Goal: Find specific page/section: Find specific page/section

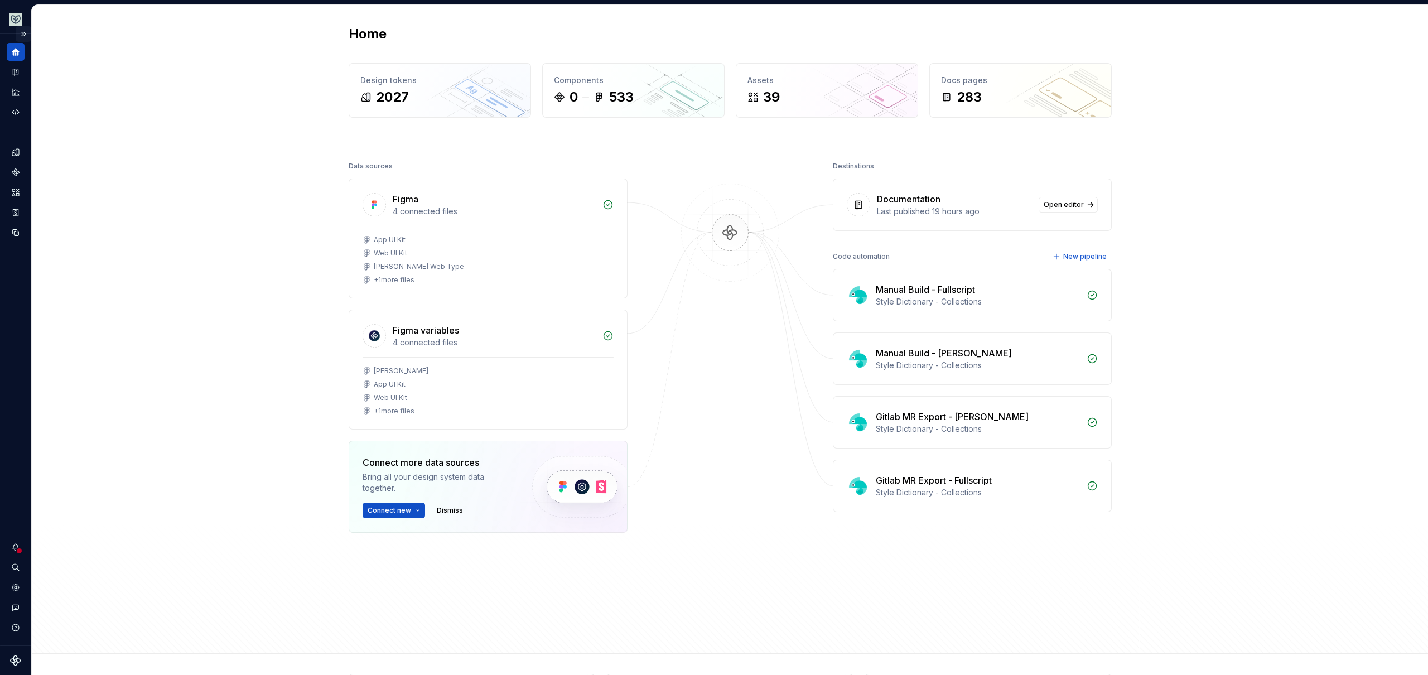
click at [22, 33] on button "Expand sidebar" at bounding box center [24, 34] width 16 height 16
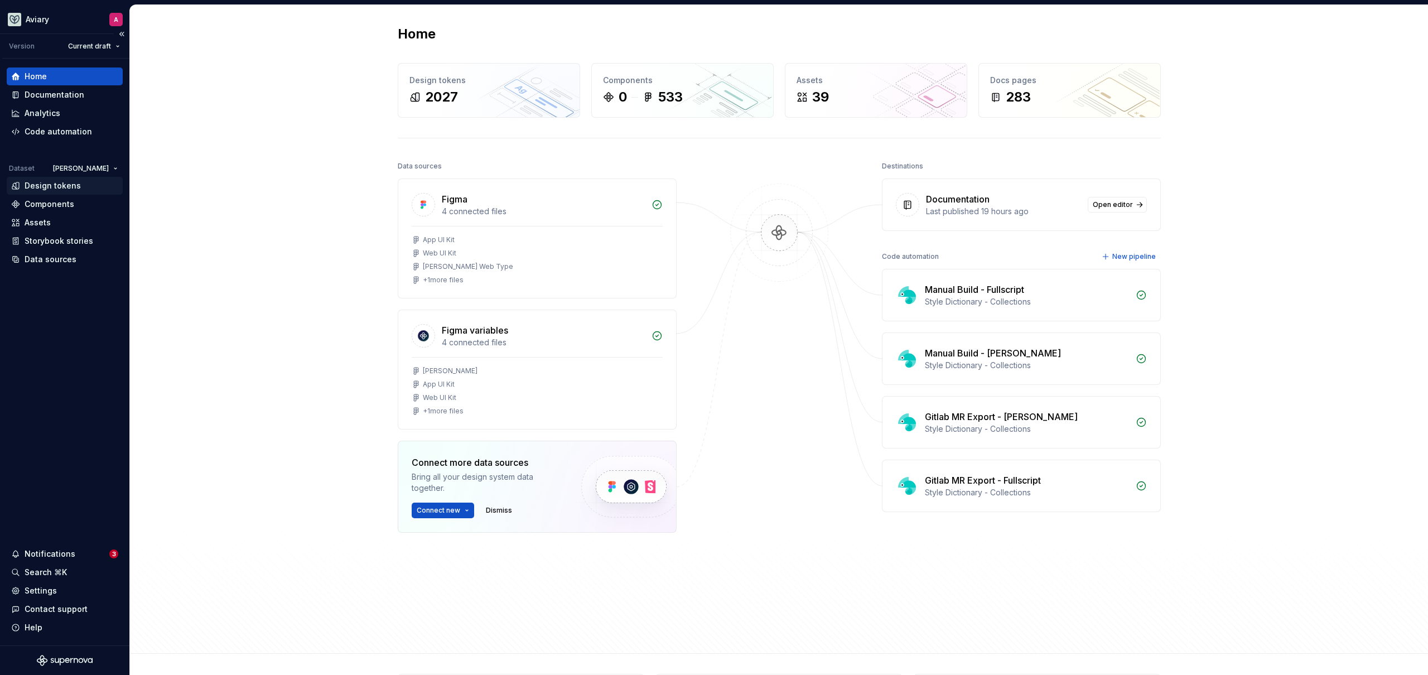
click at [70, 187] on div "Design tokens" at bounding box center [53, 185] width 56 height 11
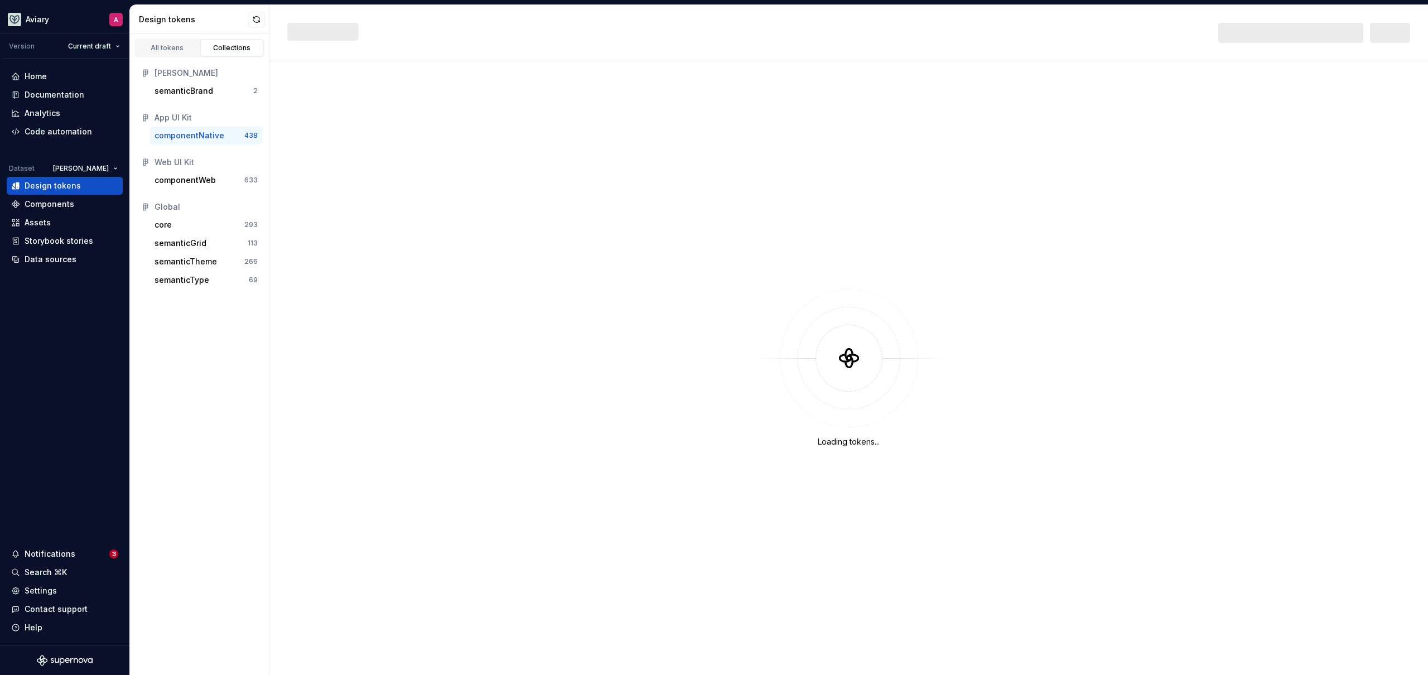
click at [231, 137] on div "componentNative" at bounding box center [200, 135] width 90 height 11
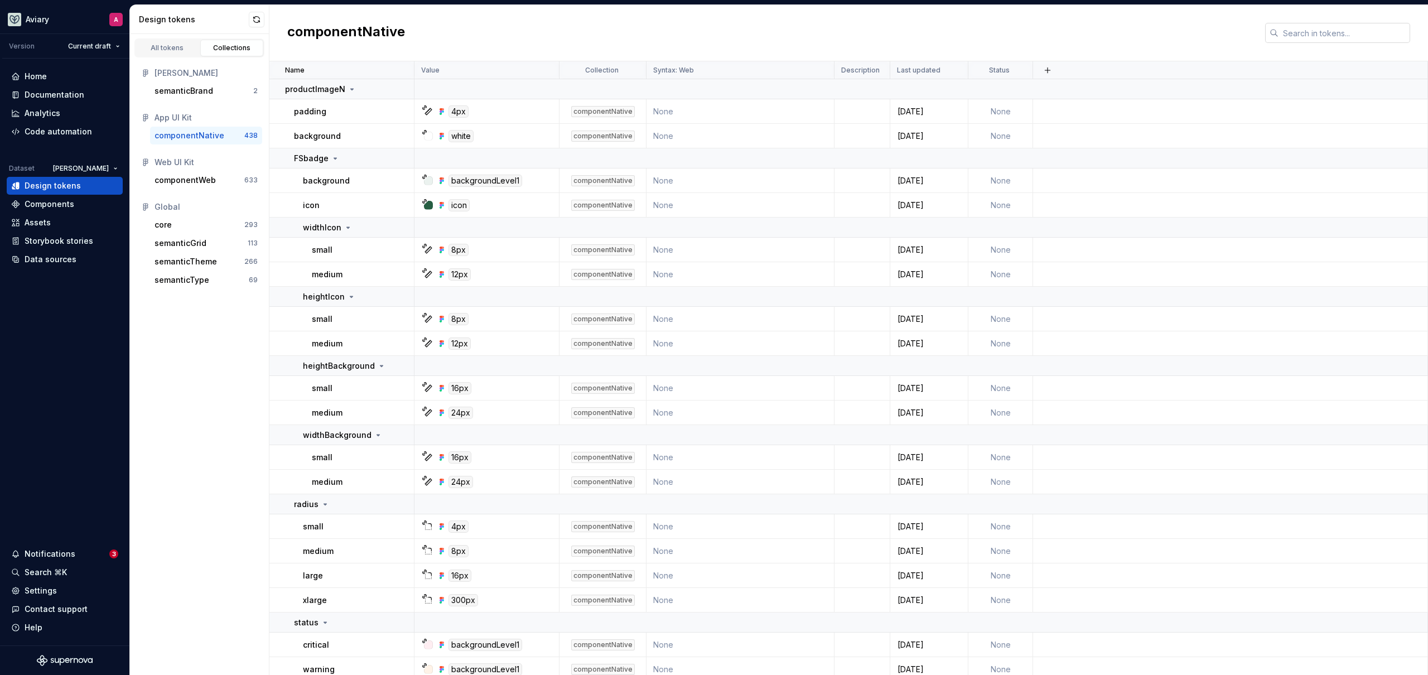
click at [1302, 36] on input "text" at bounding box center [1344, 33] width 132 height 20
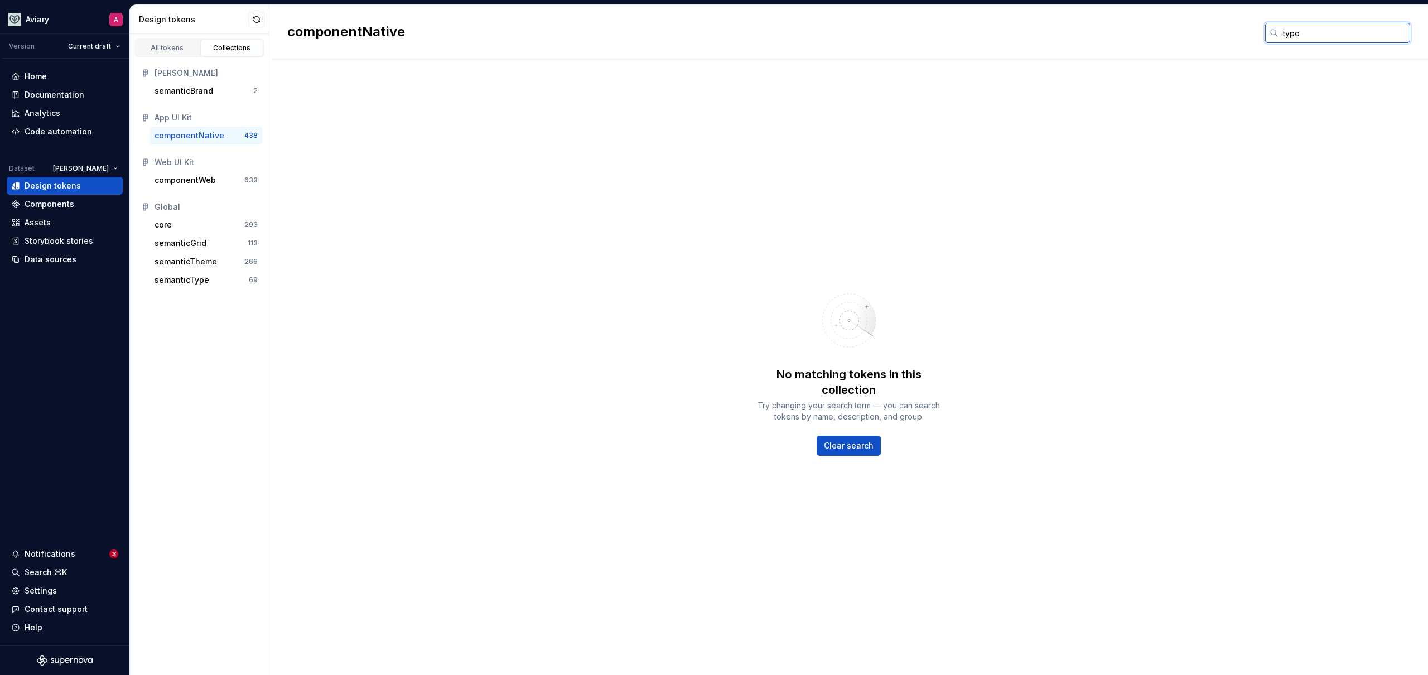
type input "typographyN"
click at [176, 49] on div "All tokens" at bounding box center [167, 48] width 56 height 9
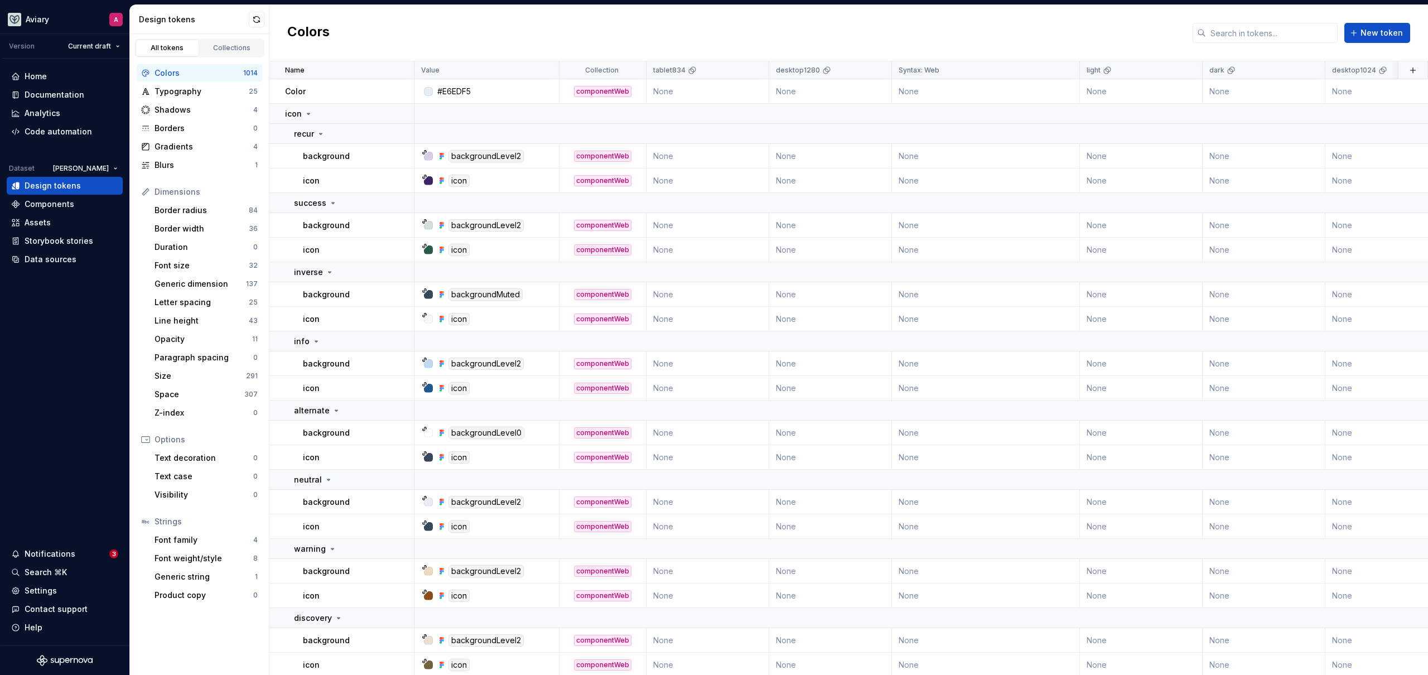
click at [236, 81] on div "Colors 1014" at bounding box center [200, 73] width 126 height 18
click at [237, 86] on div "Typography" at bounding box center [202, 91] width 94 height 11
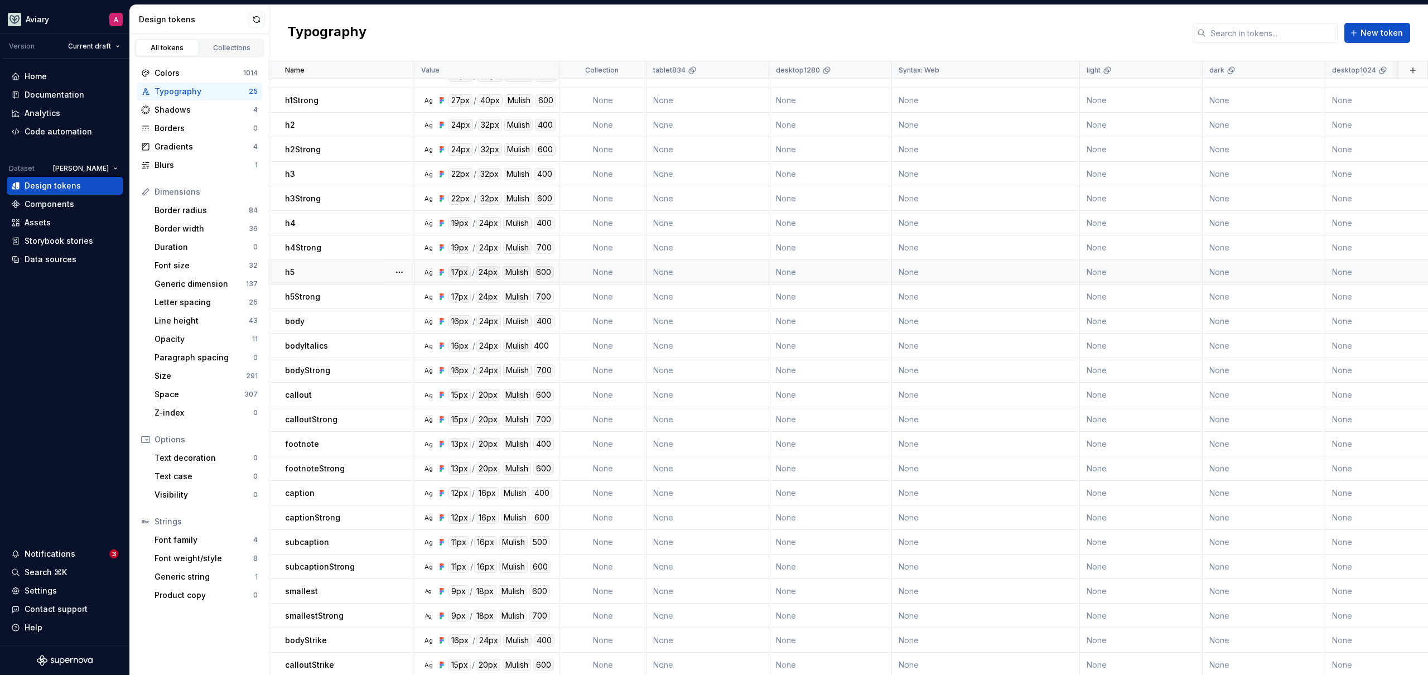
scroll to position [24, 0]
click at [203, 561] on div "Font weight/style" at bounding box center [204, 558] width 99 height 11
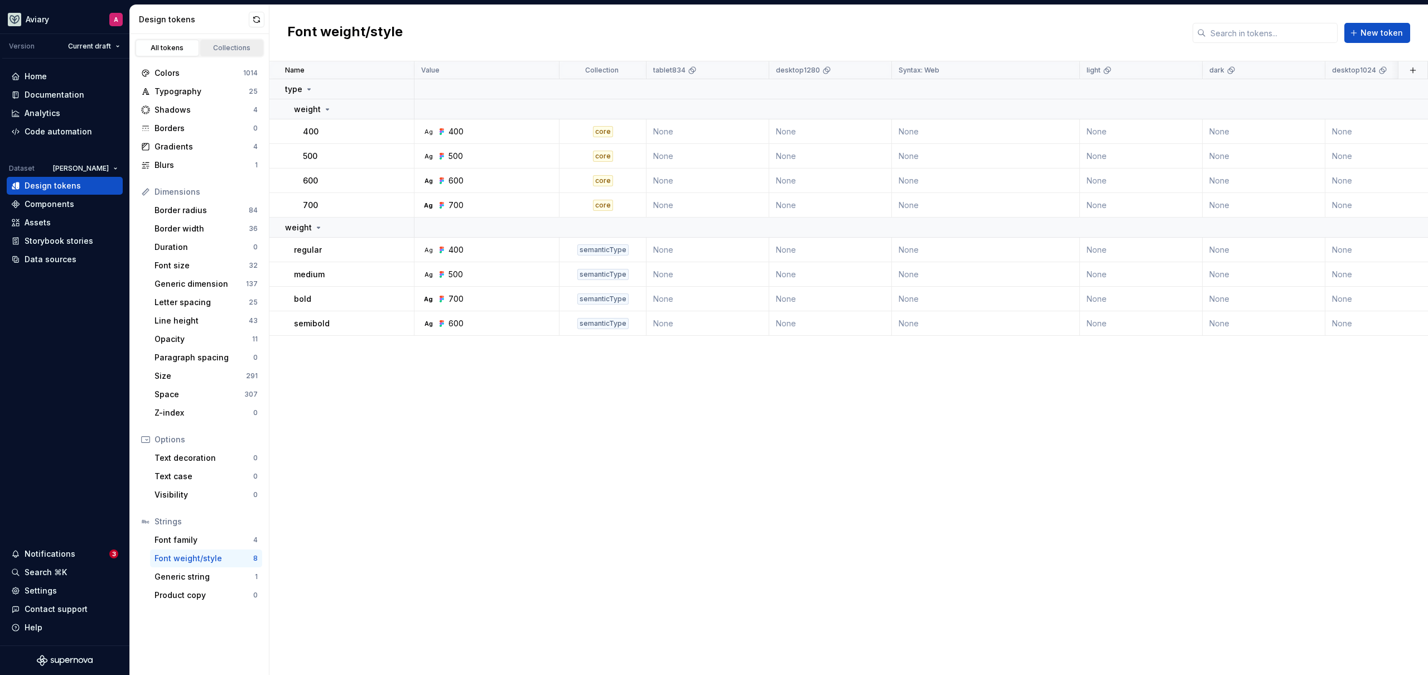
click at [210, 42] on link "Collections" at bounding box center [232, 48] width 64 height 17
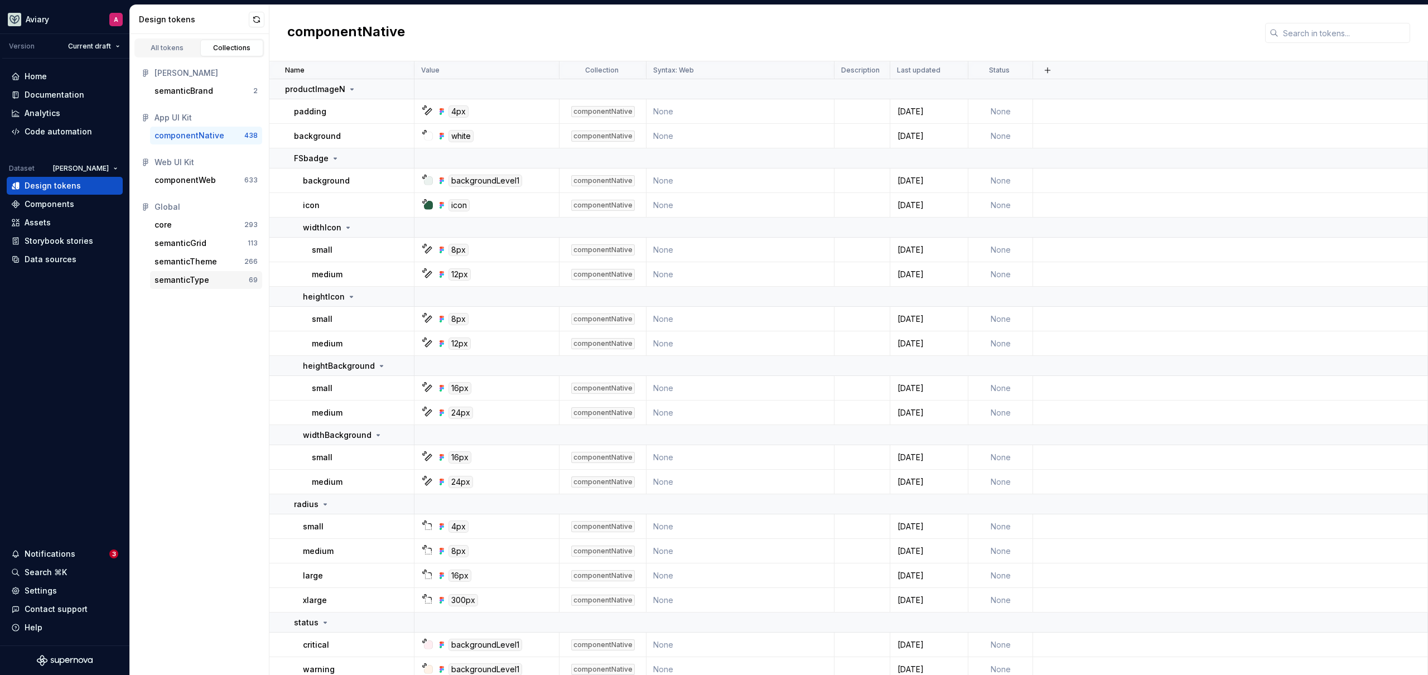
click at [213, 278] on div "semanticType" at bounding box center [202, 279] width 94 height 11
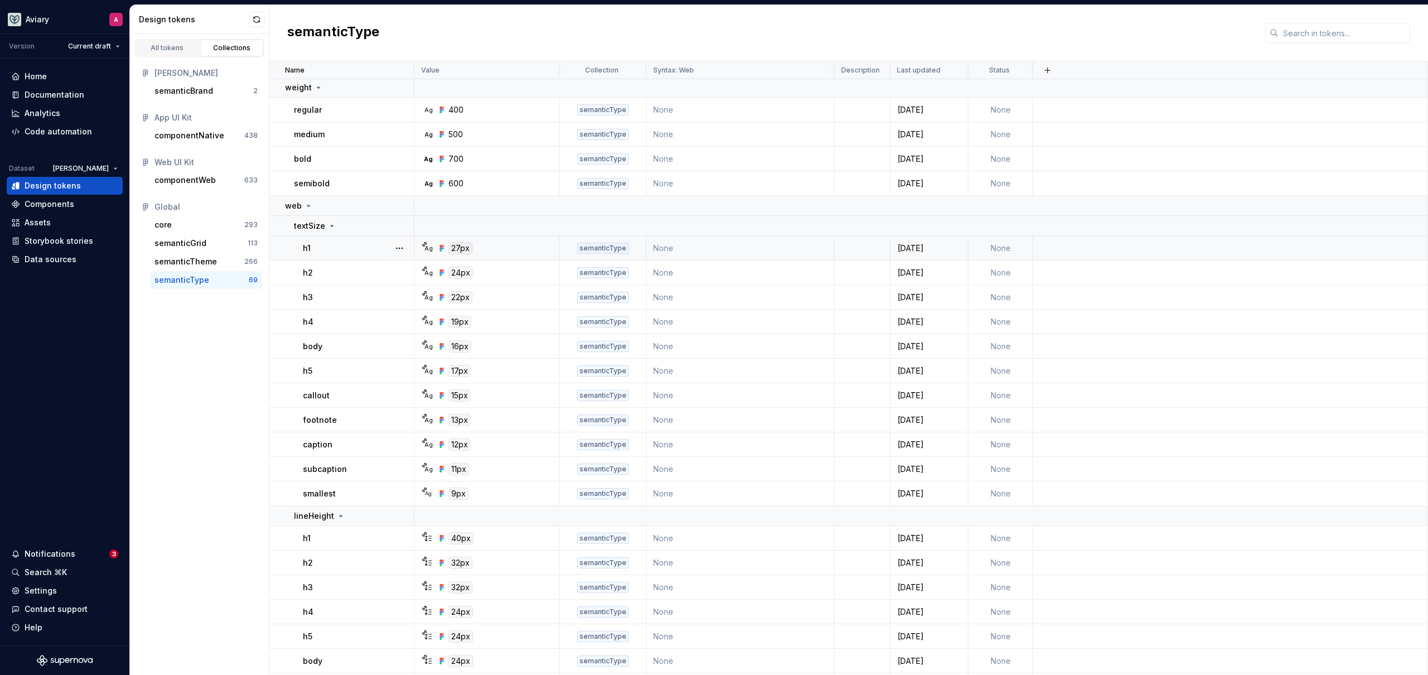
scroll to position [2, 0]
click at [302, 203] on div "web" at bounding box center [299, 205] width 28 height 11
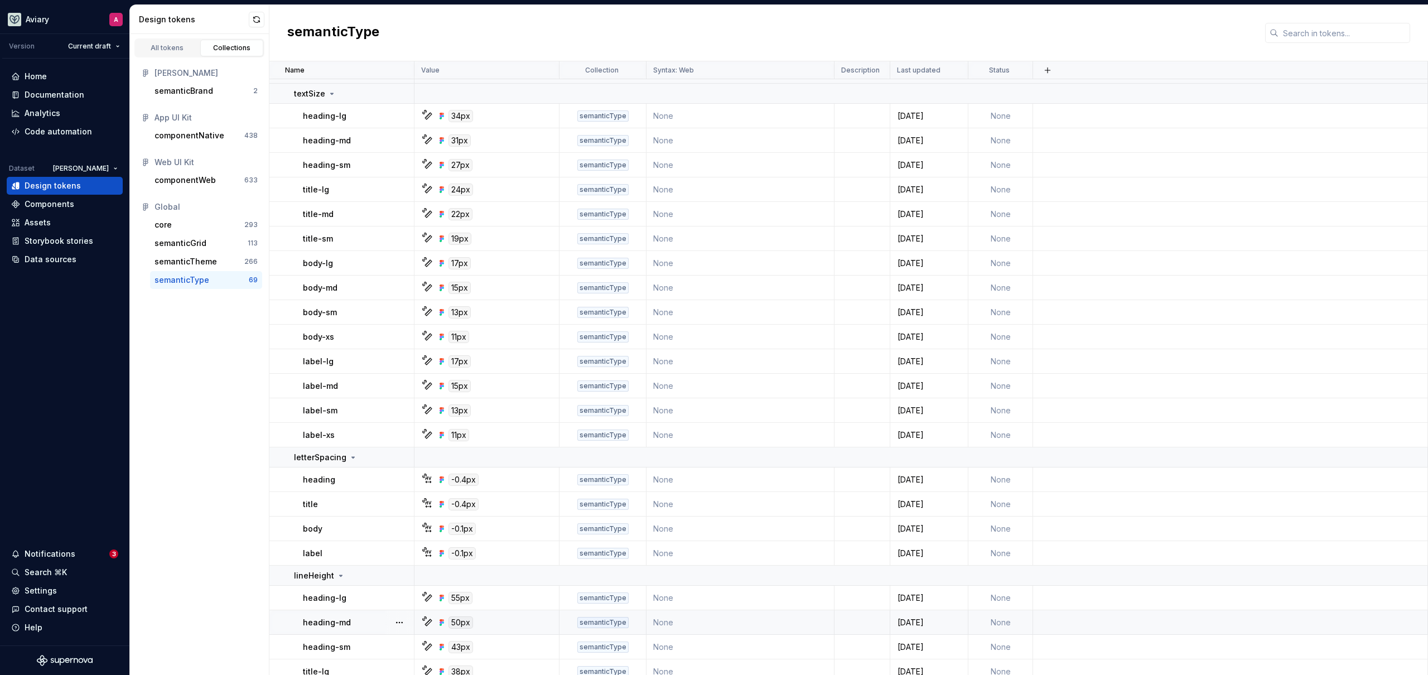
scroll to position [0, 0]
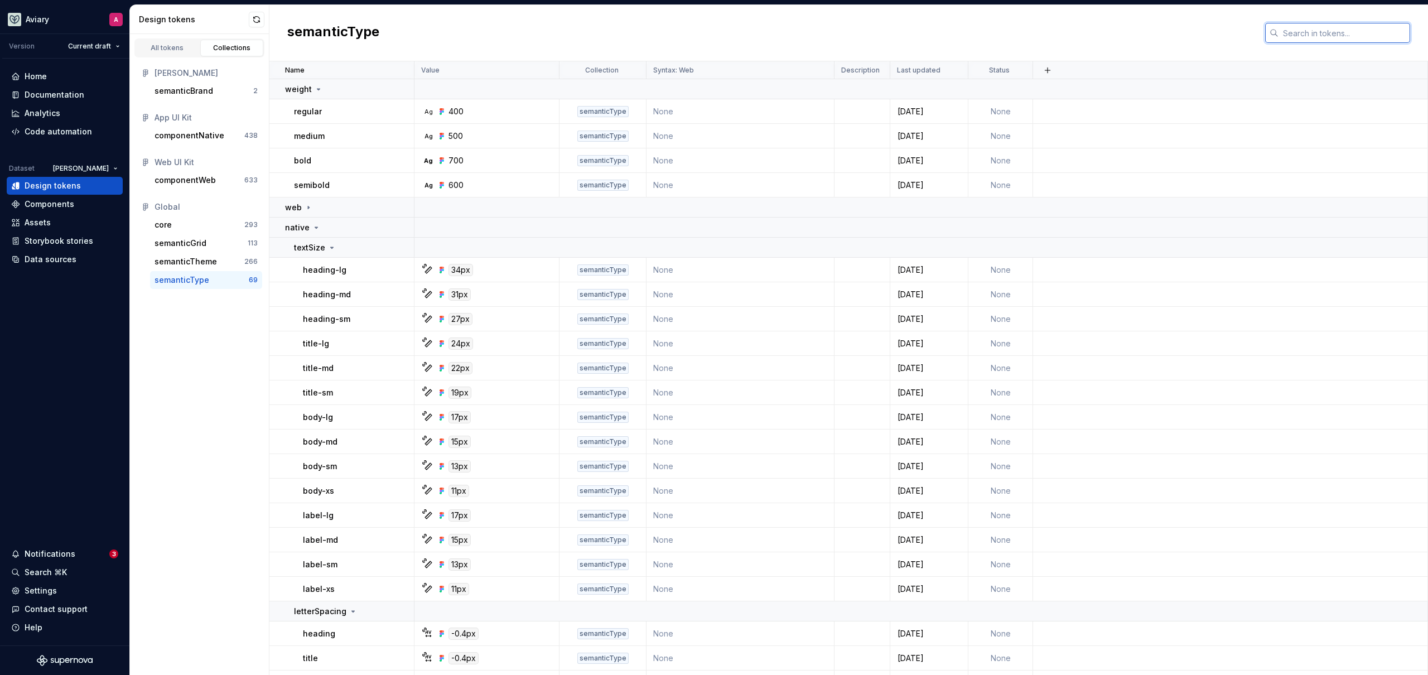
click at [1309, 28] on input "text" at bounding box center [1344, 33] width 132 height 20
click at [201, 128] on div "componentNative 438" at bounding box center [206, 136] width 112 height 18
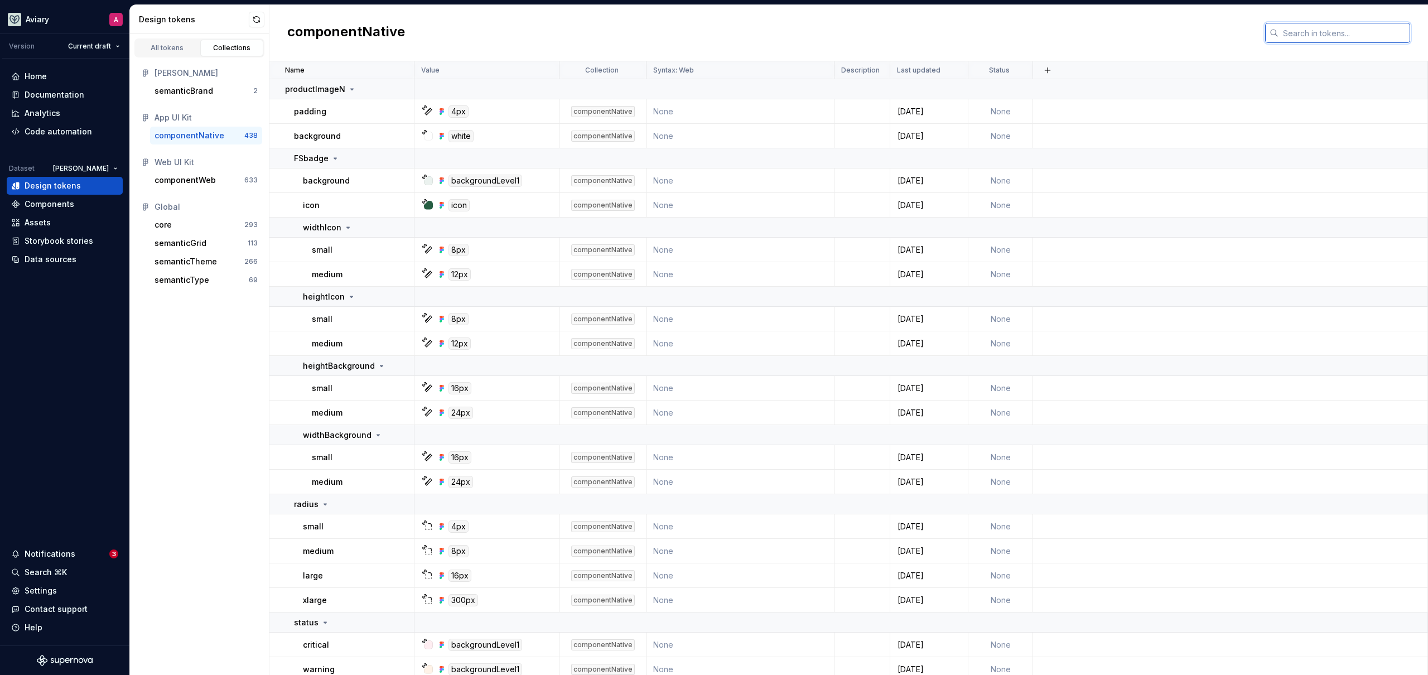
click at [1310, 29] on input "text" at bounding box center [1344, 33] width 132 height 20
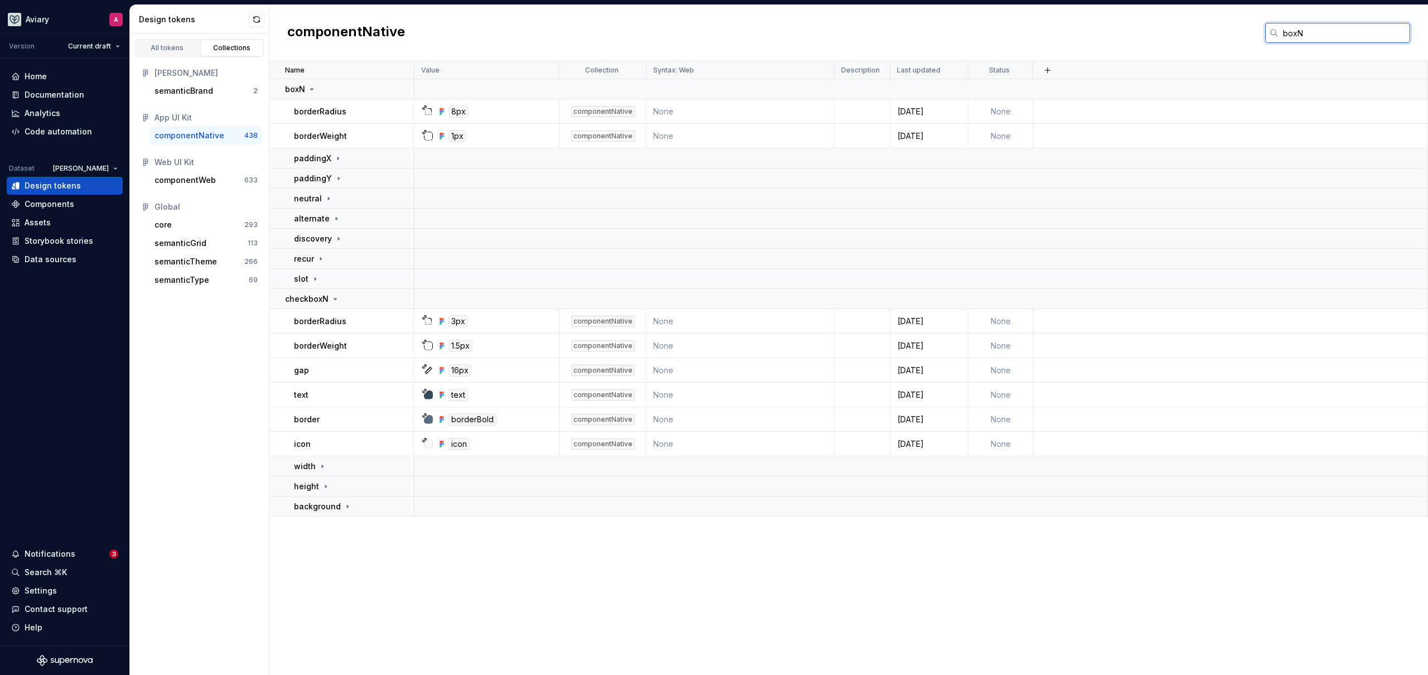
click at [1313, 34] on input "boxN" at bounding box center [1344, 33] width 132 height 20
click at [1313, 33] on input "boxN" at bounding box center [1344, 33] width 132 height 20
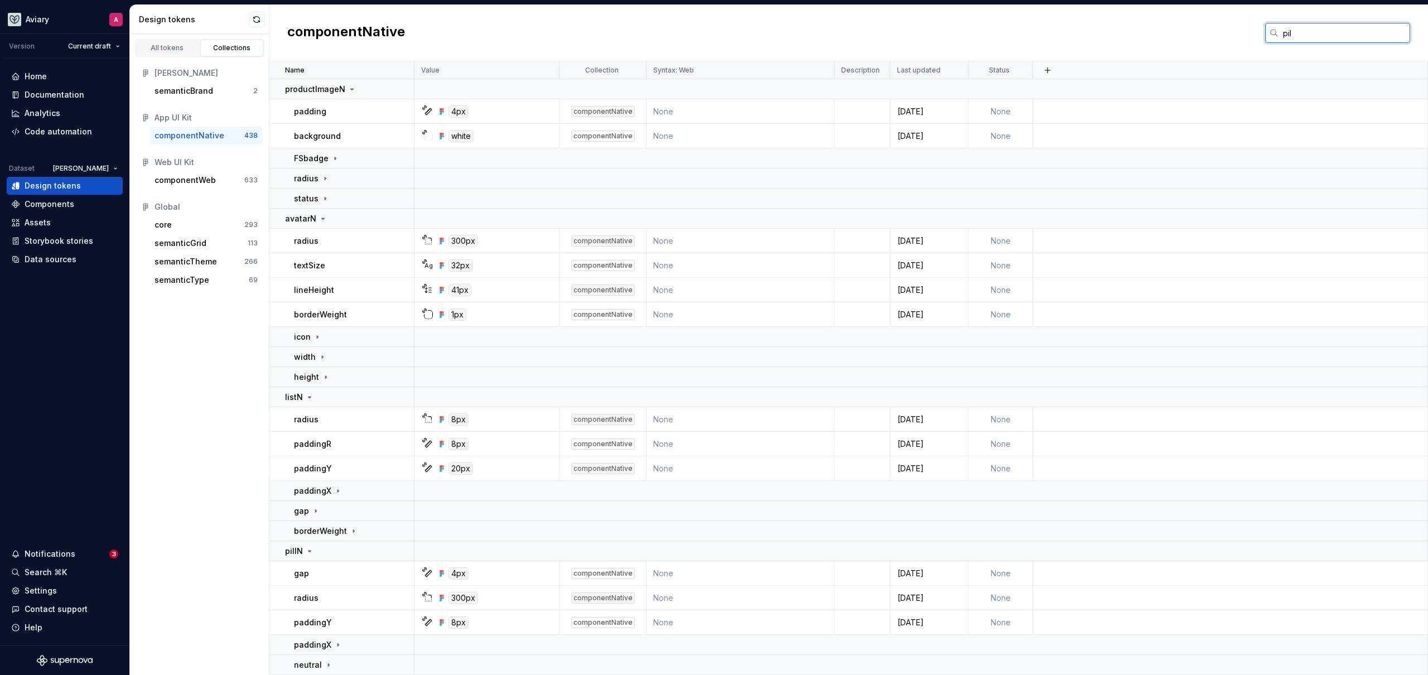
type input "pill"
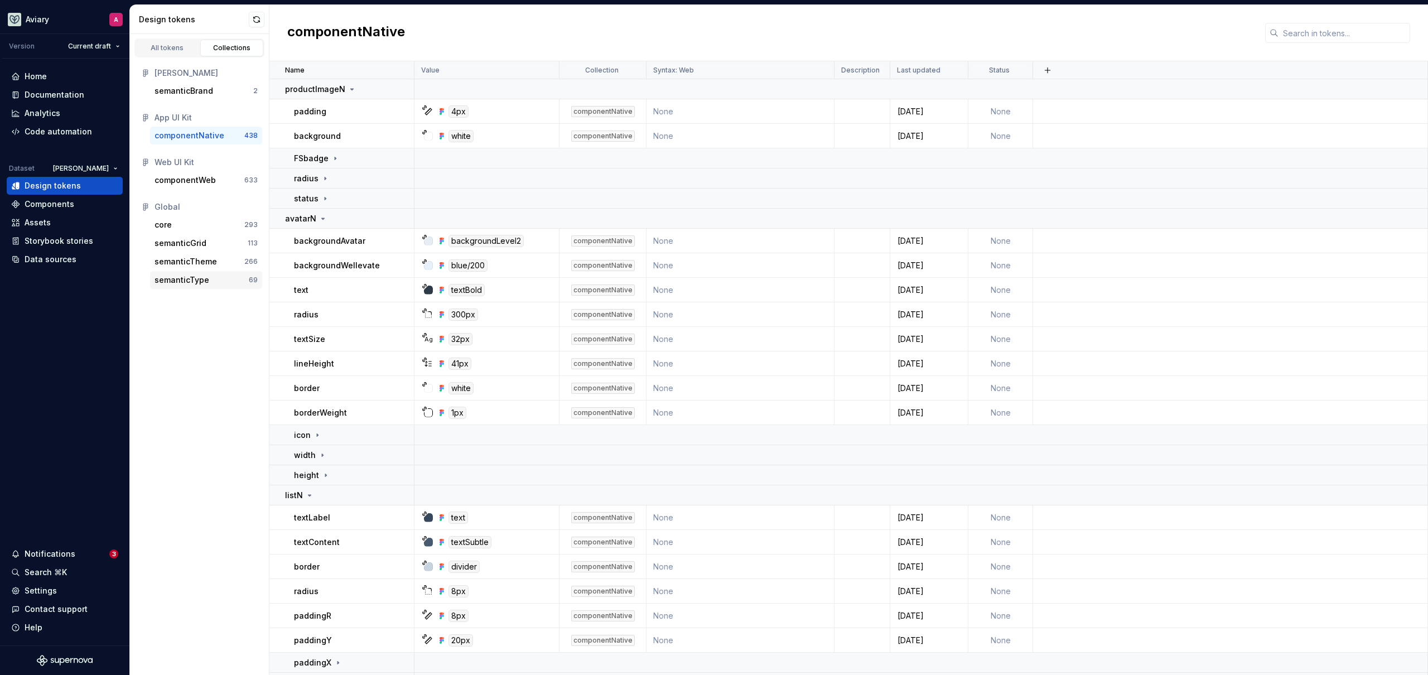
click at [187, 287] on div "semanticType 69" at bounding box center [206, 280] width 112 height 18
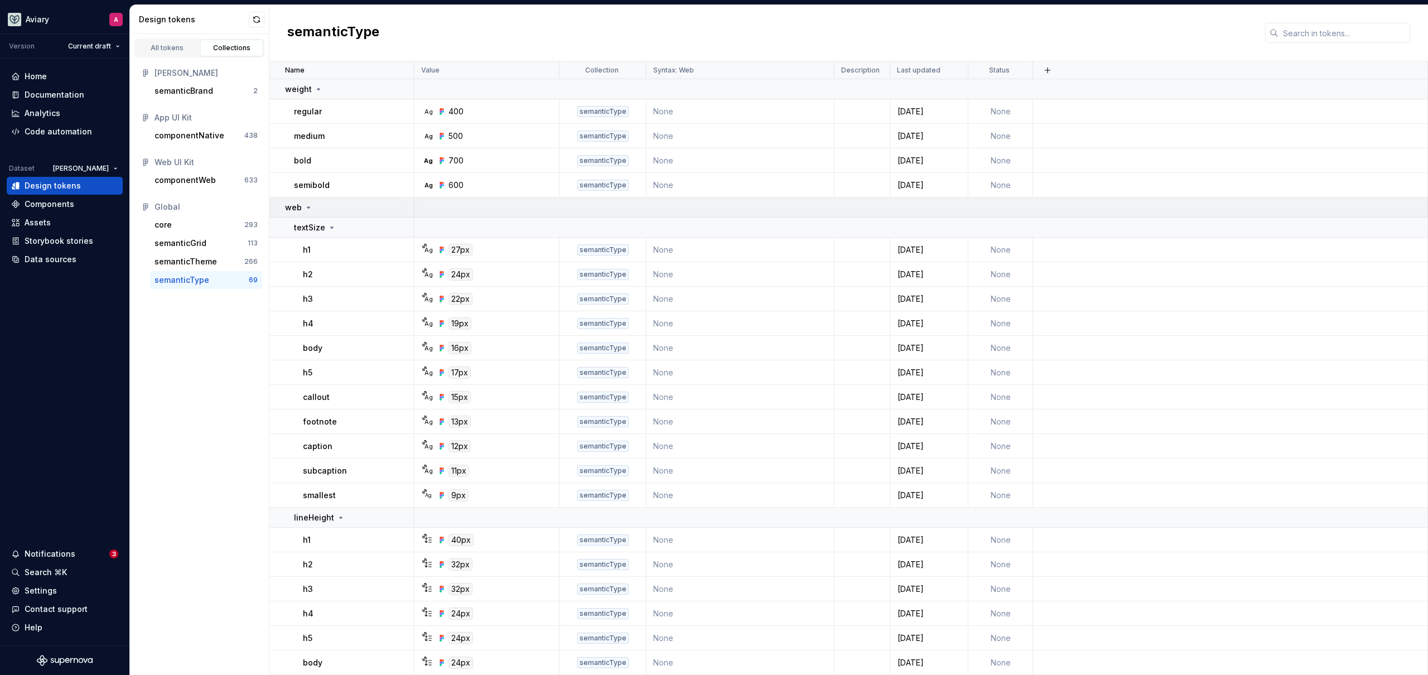
click at [297, 206] on p "web" at bounding box center [293, 207] width 17 height 11
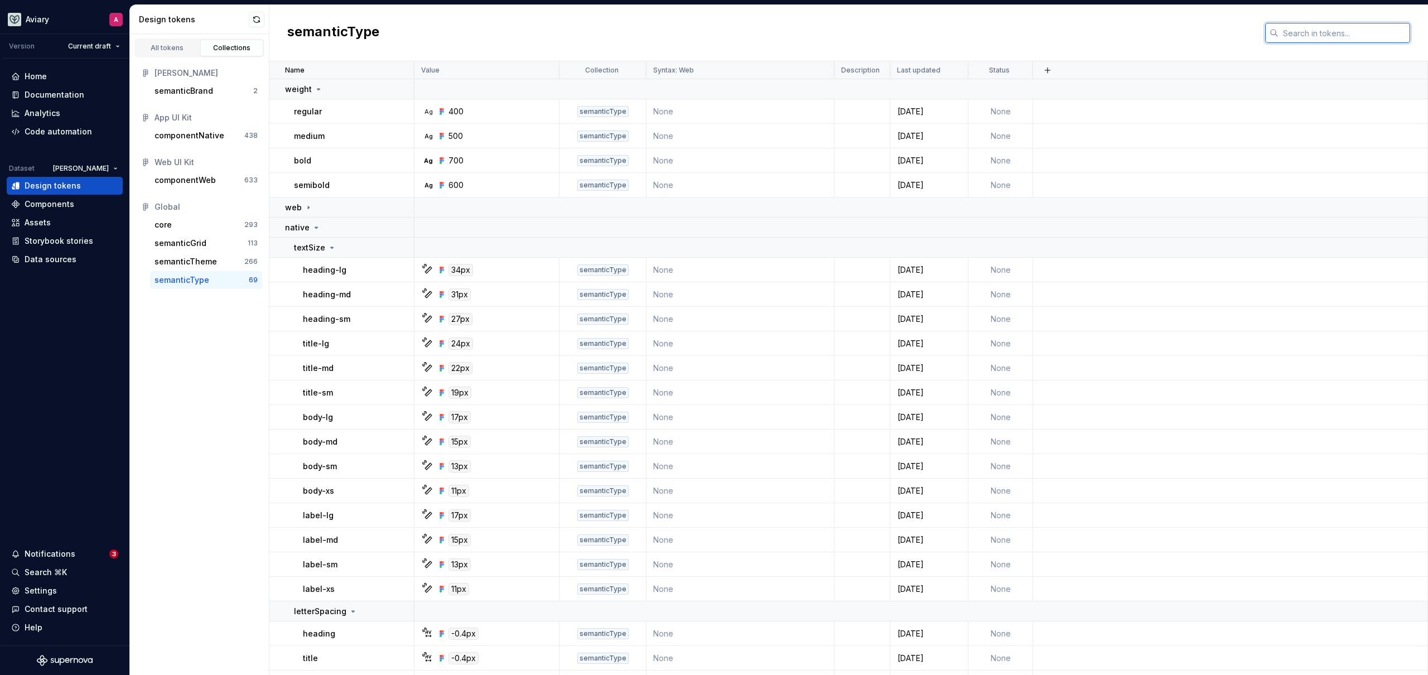
click at [1354, 36] on input "text" at bounding box center [1344, 33] width 132 height 20
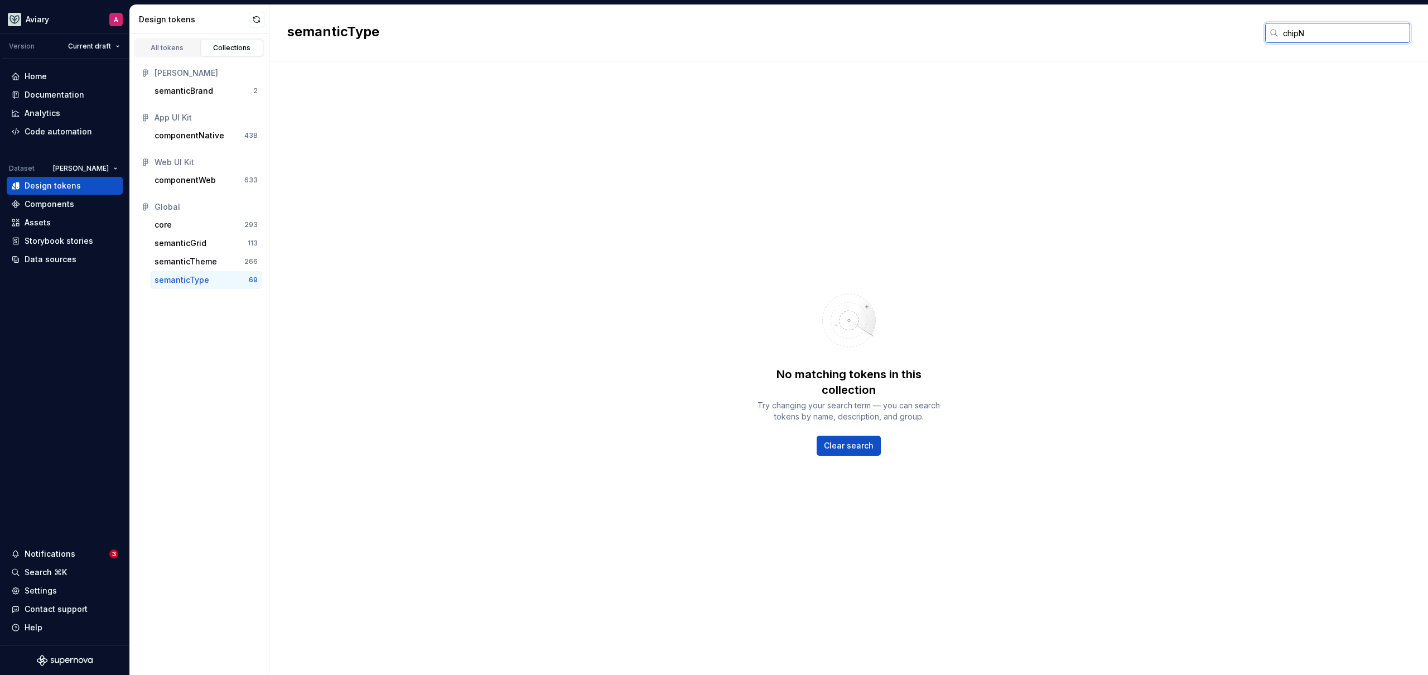
type input "chipN"
click at [197, 137] on div "componentNative" at bounding box center [190, 135] width 70 height 11
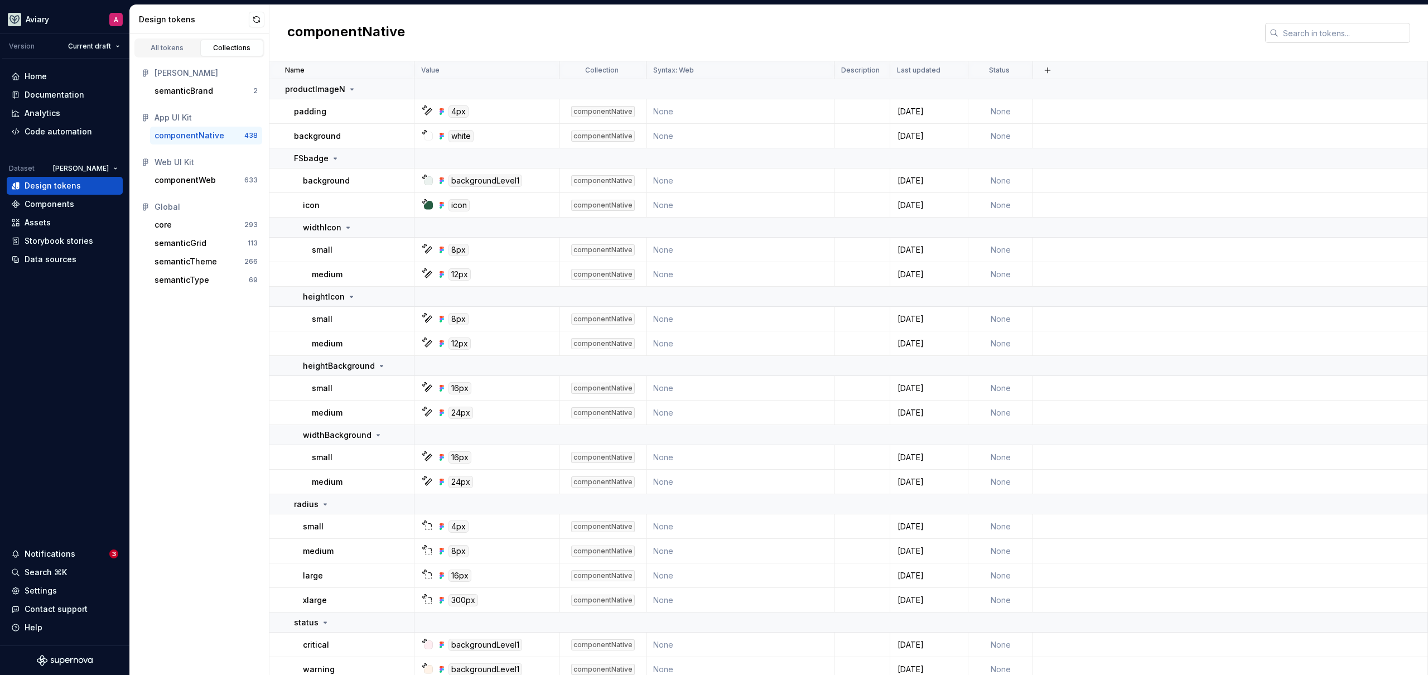
click at [1336, 38] on input "text" at bounding box center [1344, 33] width 132 height 20
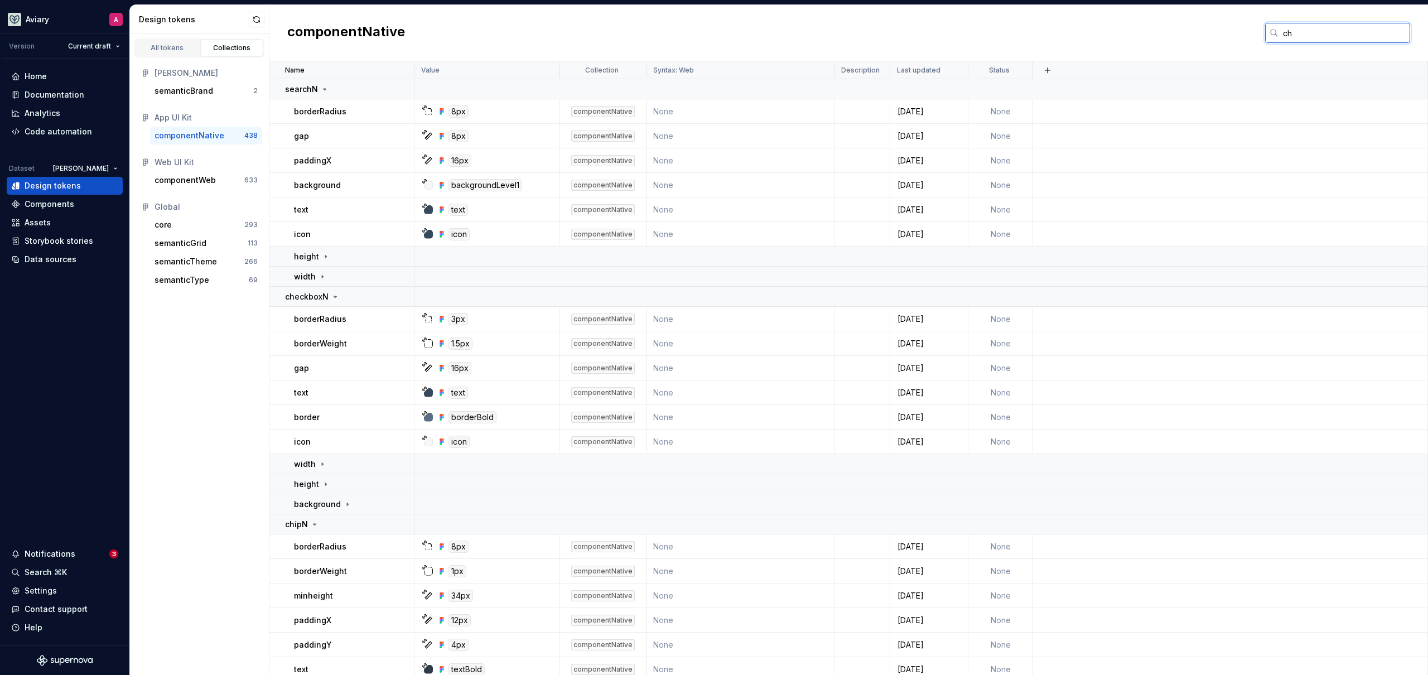
type input "chipN"
